Goal: Information Seeking & Learning: Learn about a topic

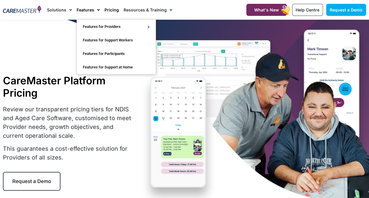
click at [87, 9] on link "Features" at bounding box center [88, 10] width 23 height 20
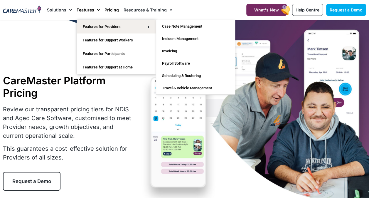
click at [172, 49] on link "Invoicing" at bounding box center [195, 51] width 79 height 12
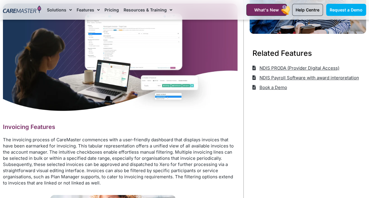
scroll to position [157, 0]
